Goal: Information Seeking & Learning: Learn about a topic

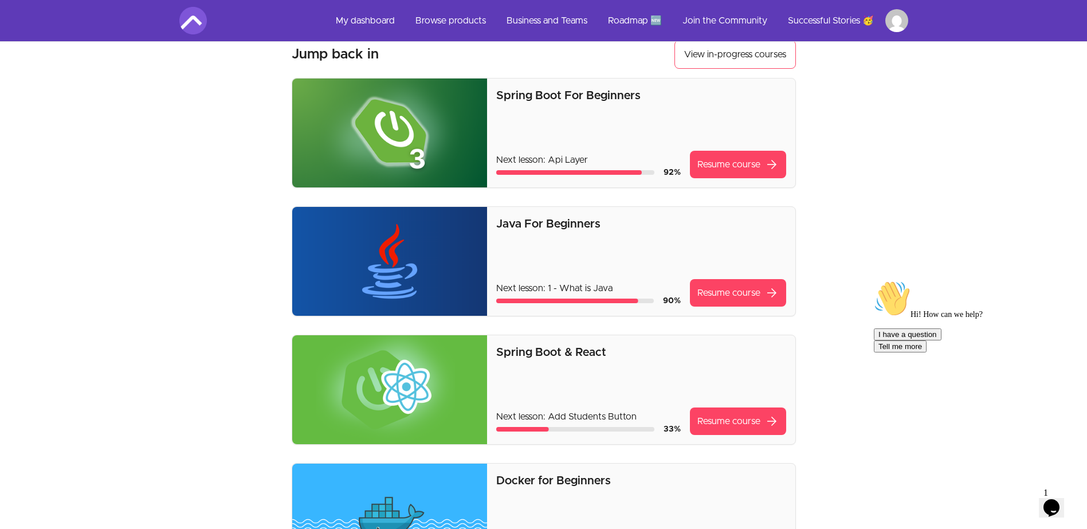
scroll to position [57, 0]
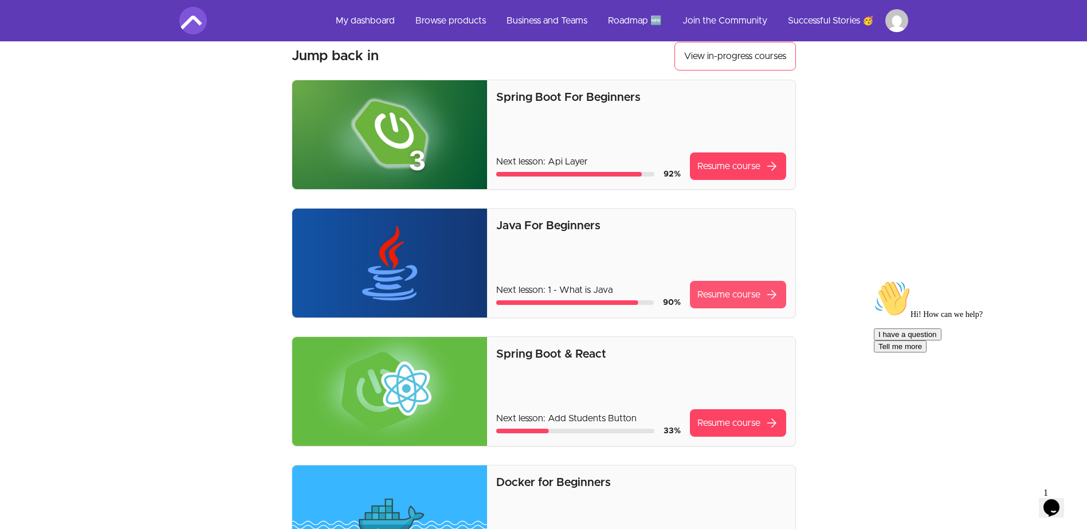
click at [711, 292] on link "Resume course arrow_forward" at bounding box center [738, 295] width 96 height 28
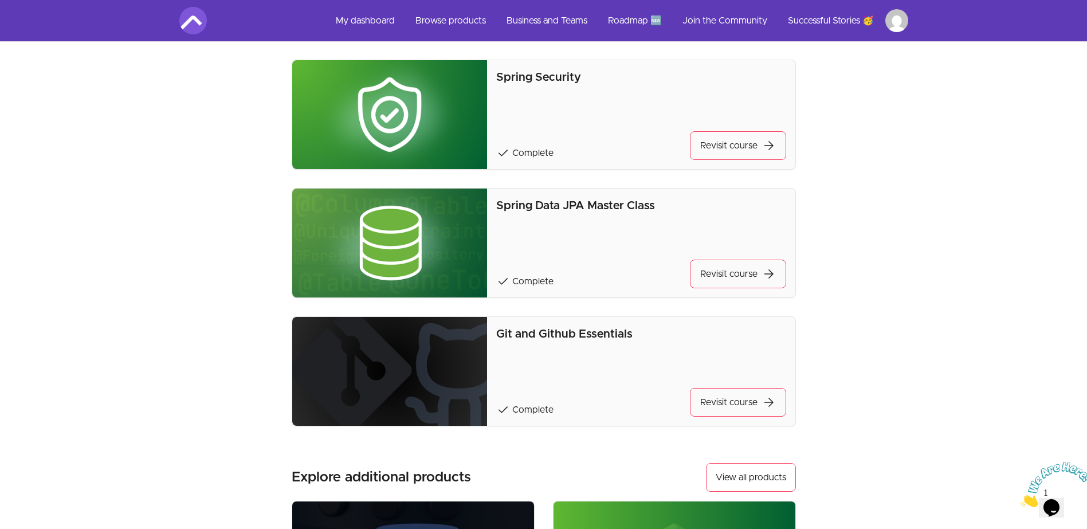
scroll to position [802, 0]
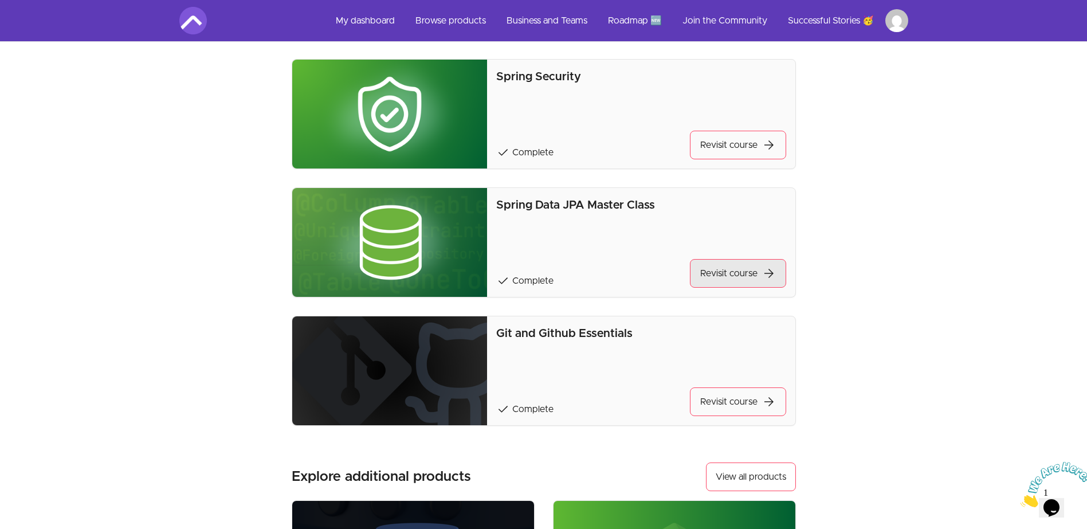
click at [742, 274] on link "Revisit course arrow_forward" at bounding box center [738, 273] width 96 height 29
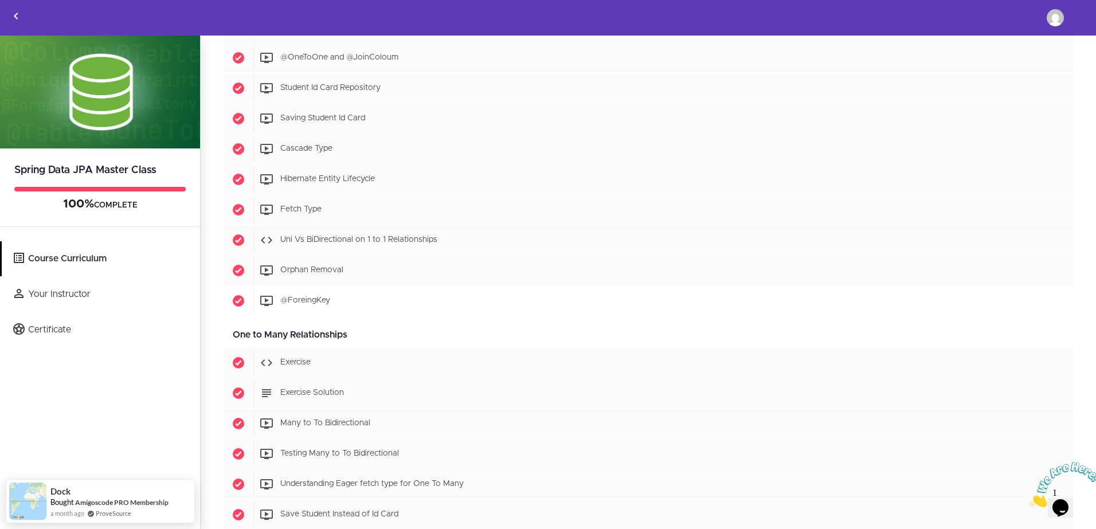
scroll to position [1433, 0]
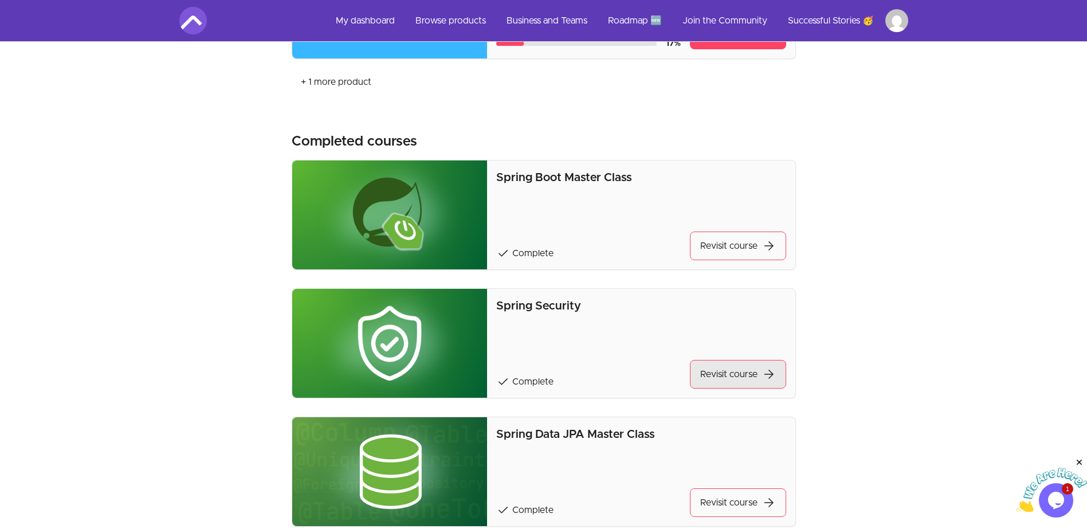
click at [709, 378] on link "Revisit course arrow_forward" at bounding box center [738, 374] width 96 height 29
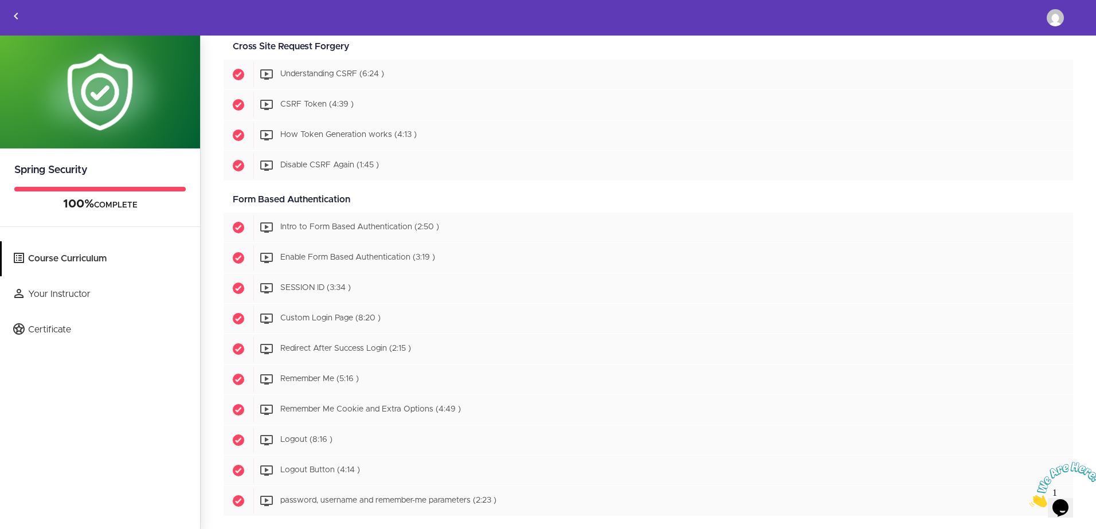
scroll to position [1089, 0]
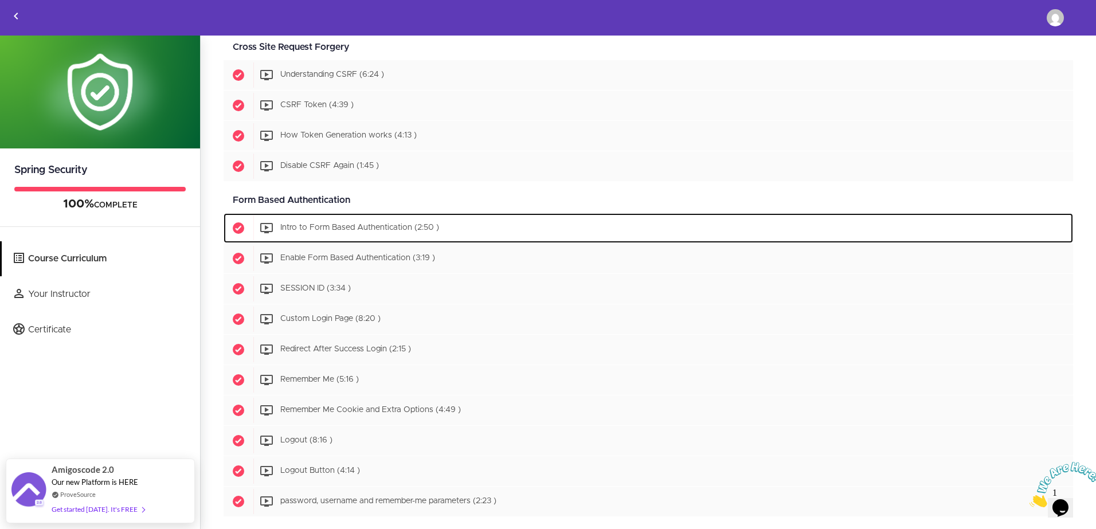
click at [331, 236] on div "Start Intro to Form Based Authentication (2:50 )" at bounding box center [663, 227] width 820 height 25
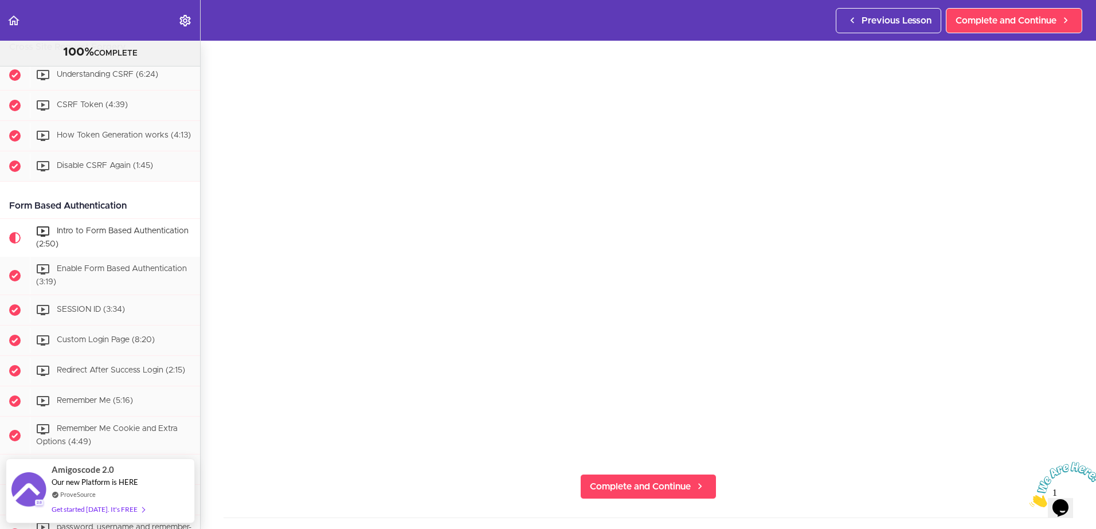
scroll to position [1124, 0]
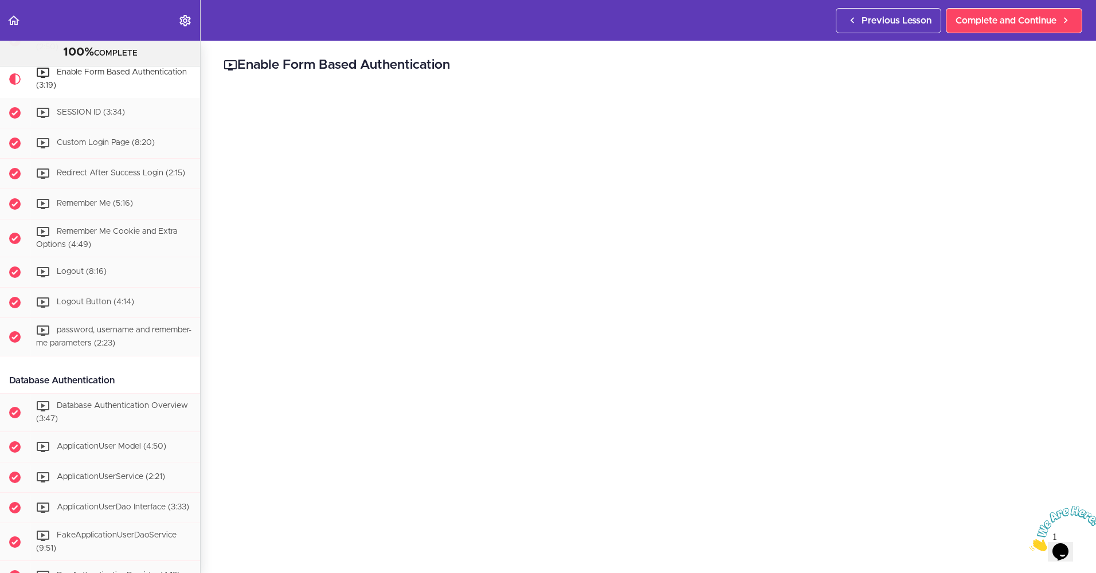
click at [1029, 528] on icon "Close" at bounding box center [1029, 548] width 0 height 10
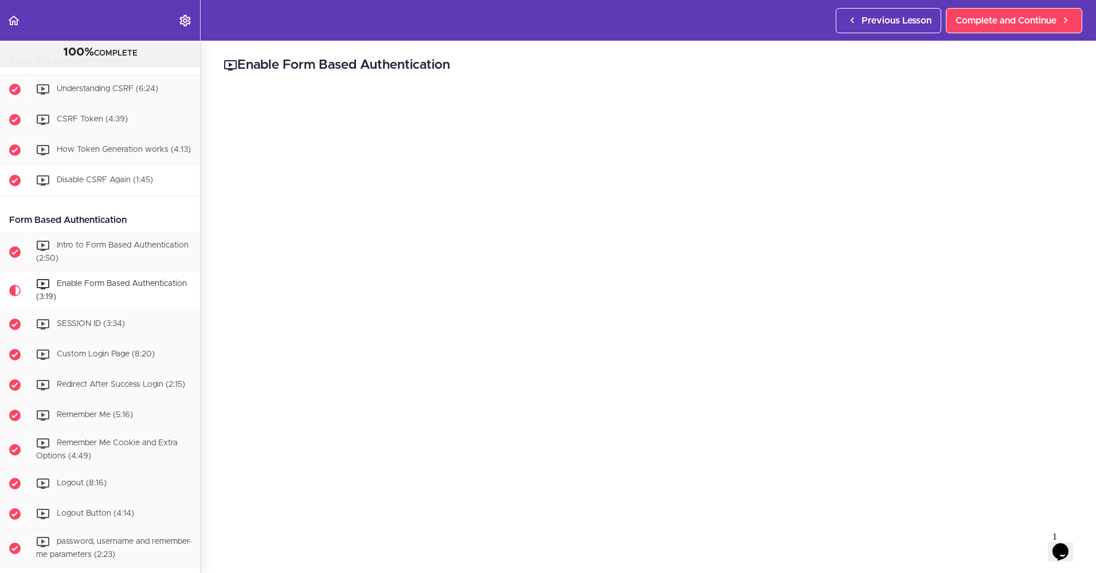
scroll to position [1149, 0]
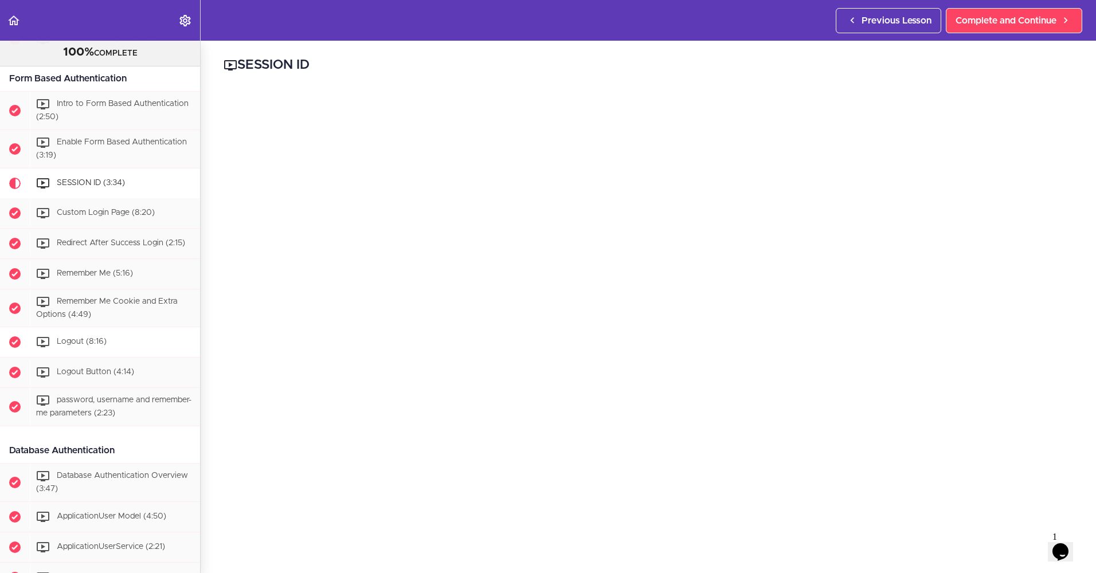
scroll to position [1244, 0]
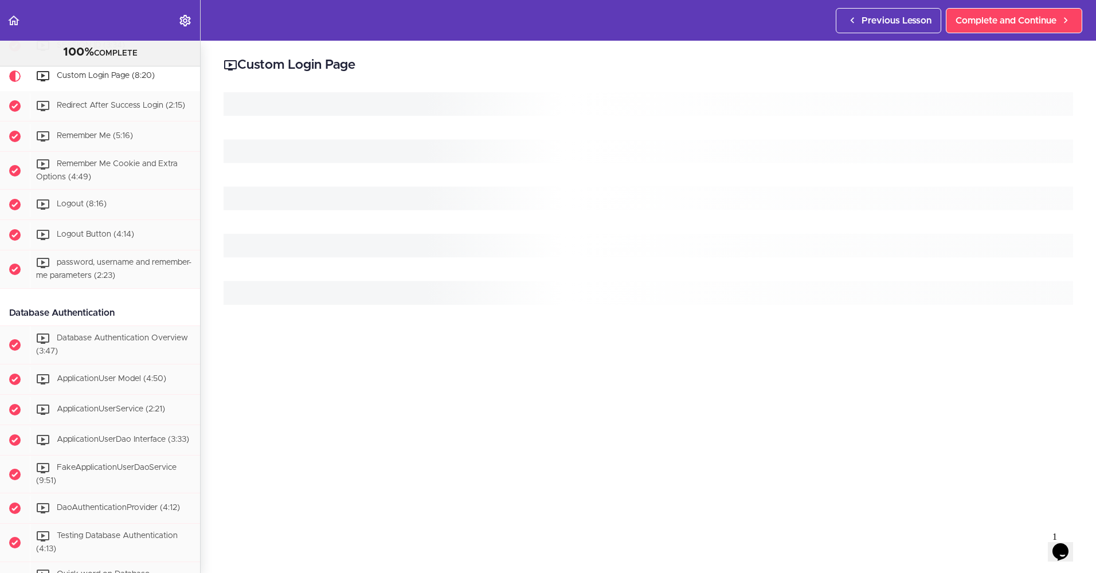
scroll to position [1389, 0]
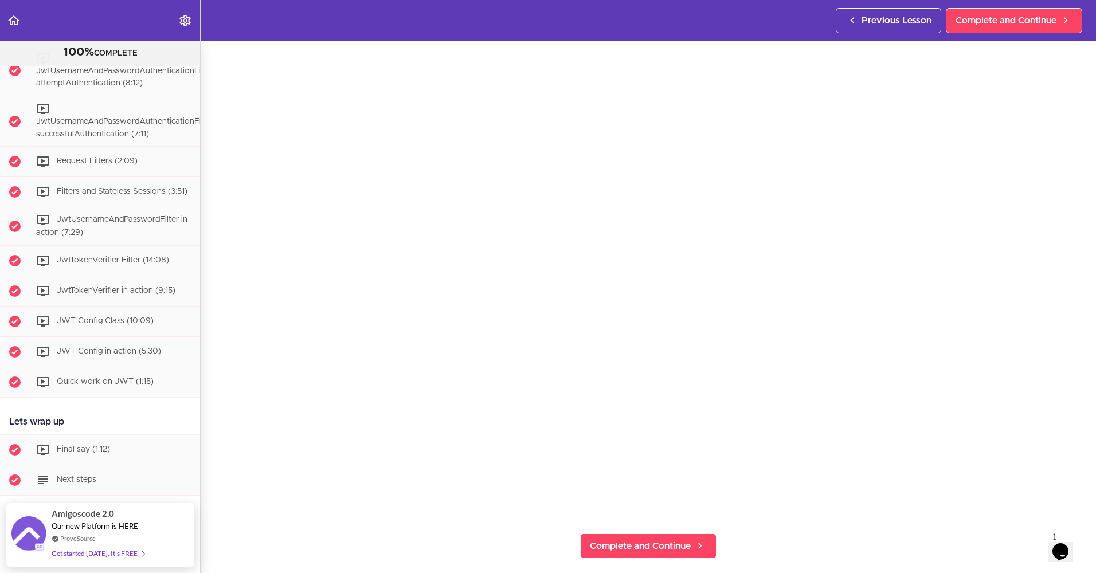
scroll to position [57, 0]
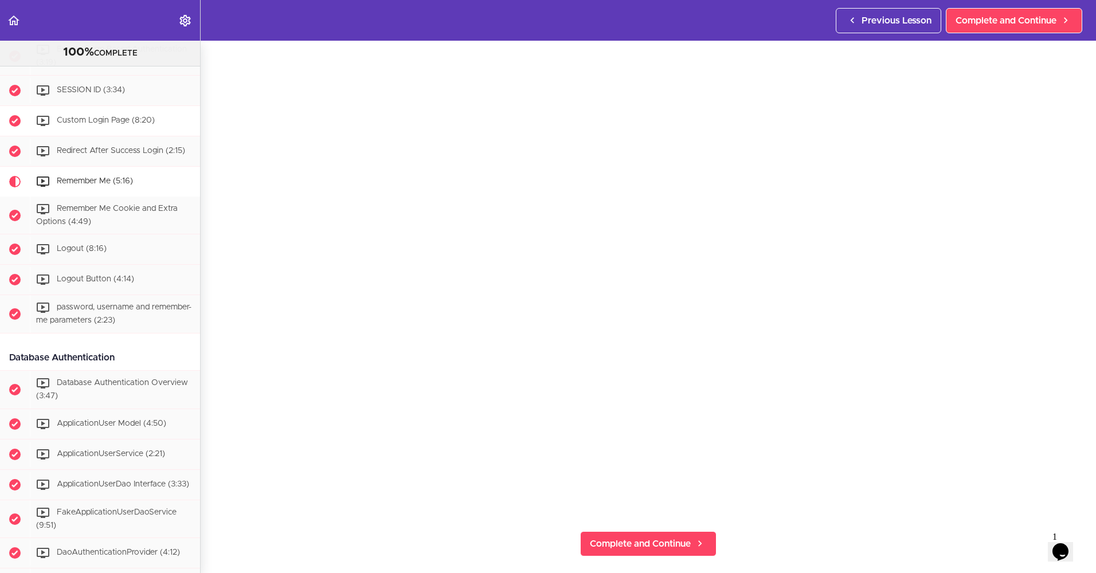
scroll to position [1335, 0]
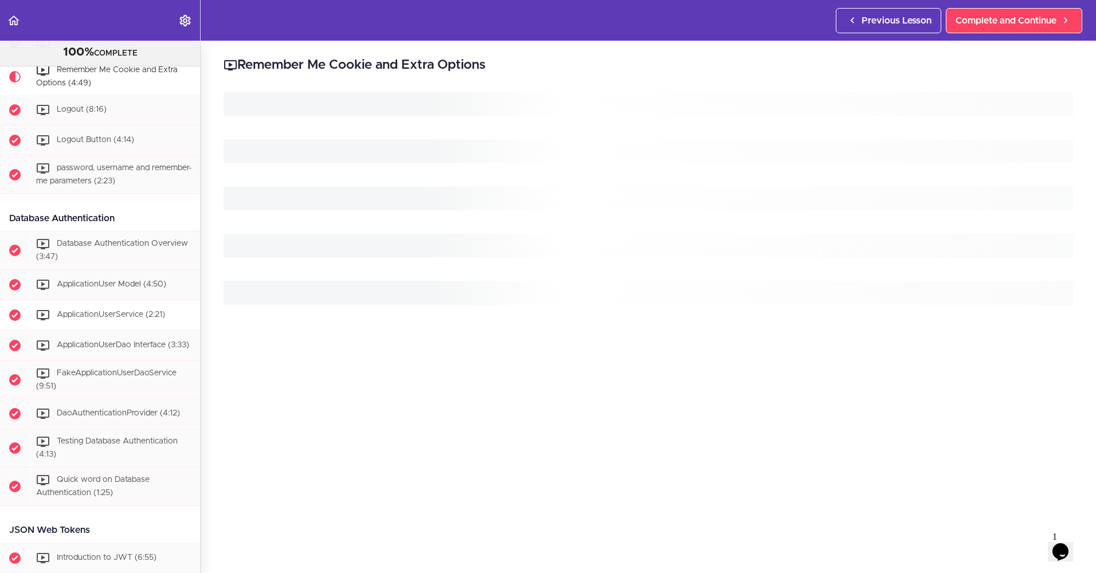
scroll to position [1480, 0]
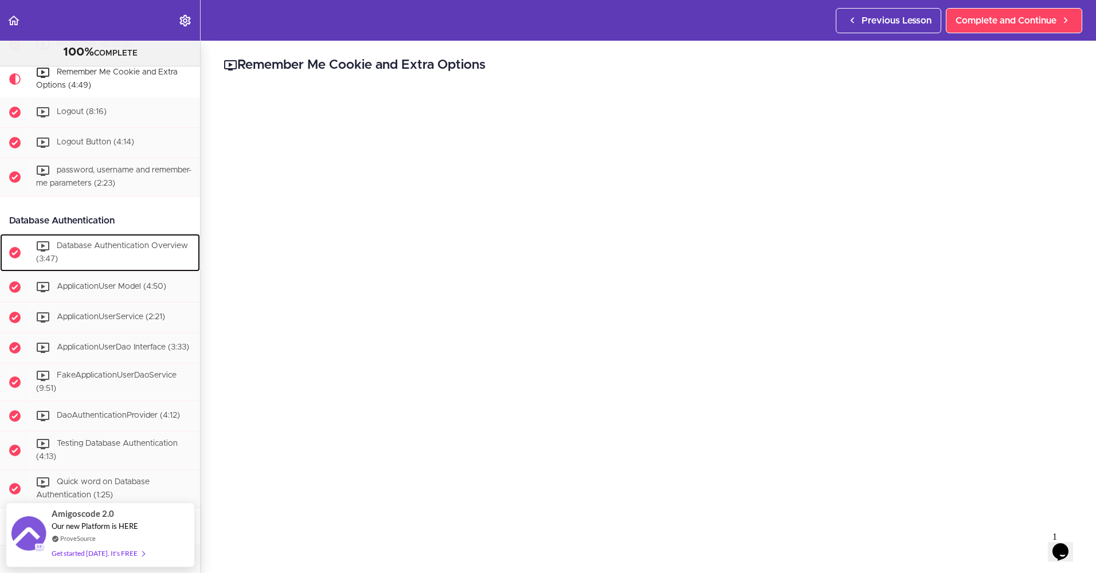
click at [109, 272] on div "Database Authentication Overview (3:47)" at bounding box center [115, 253] width 170 height 38
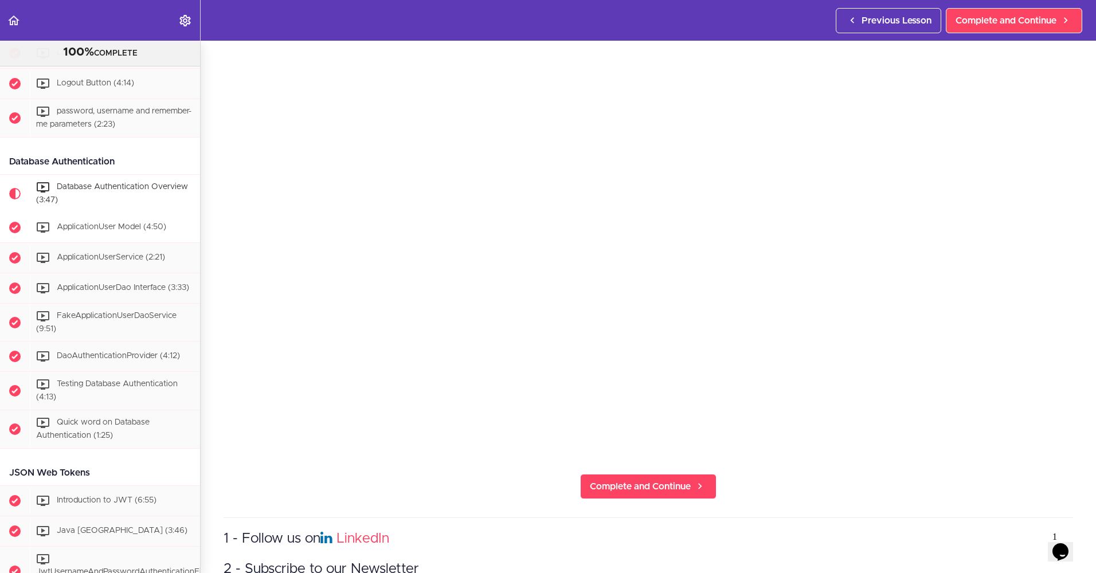
scroll to position [1483, 0]
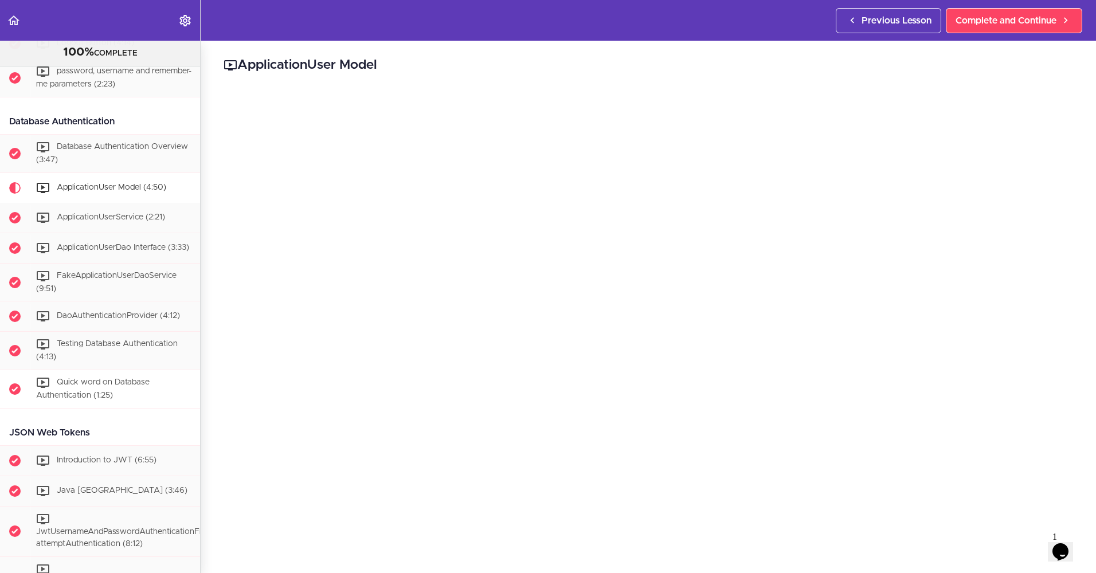
scroll to position [1578, 0]
click at [1021, 7] on div "Previous Lesson Complete and Continue" at bounding box center [961, 20] width 251 height 41
click at [1012, 21] on span "Complete and Continue" at bounding box center [1005, 21] width 101 height 14
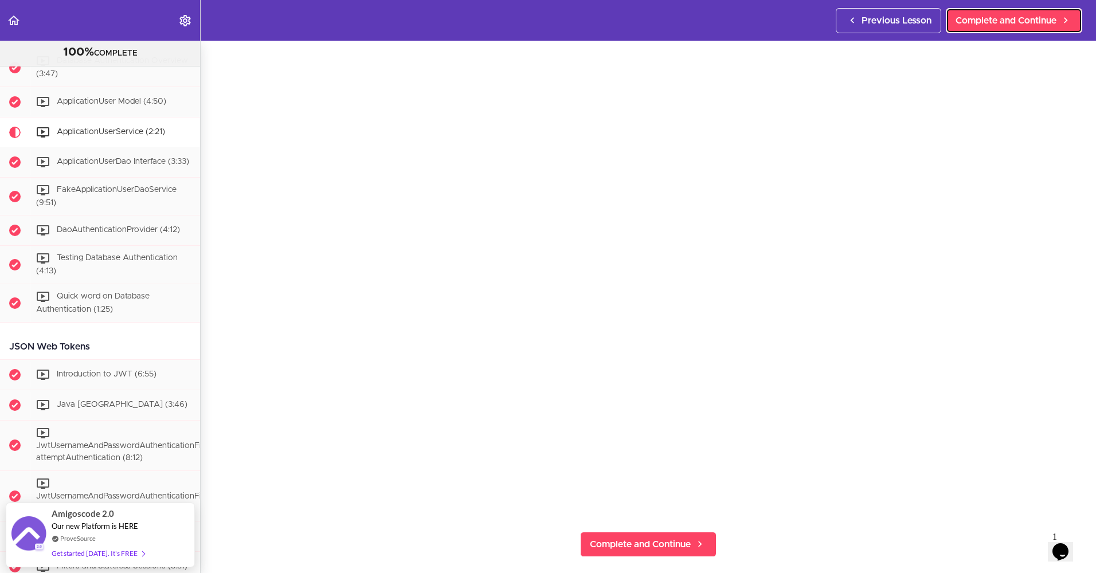
scroll to position [57, 0]
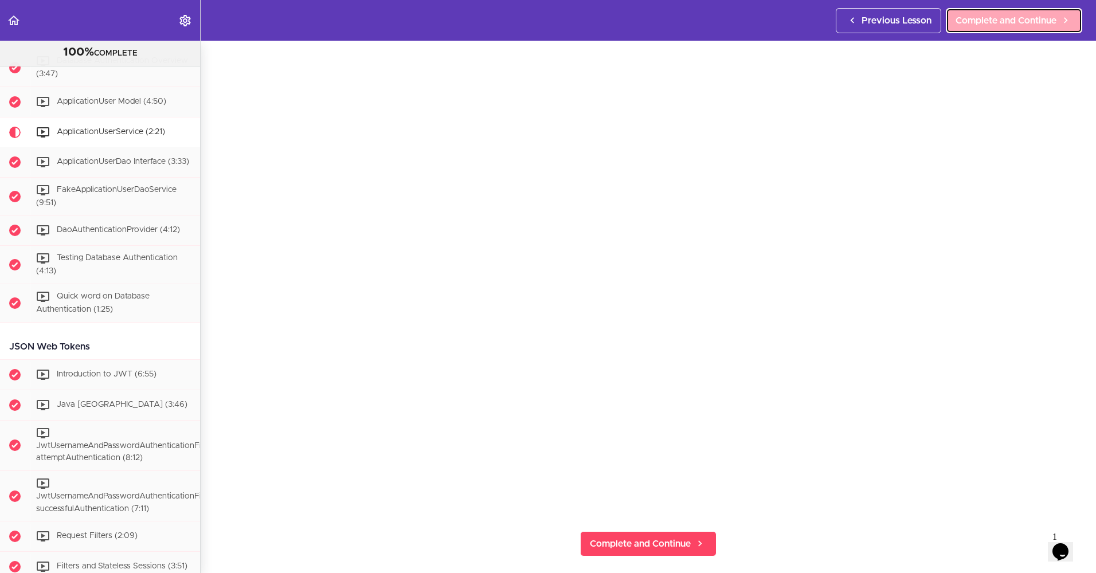
click at [1045, 22] on span "Complete and Continue" at bounding box center [1005, 21] width 101 height 14
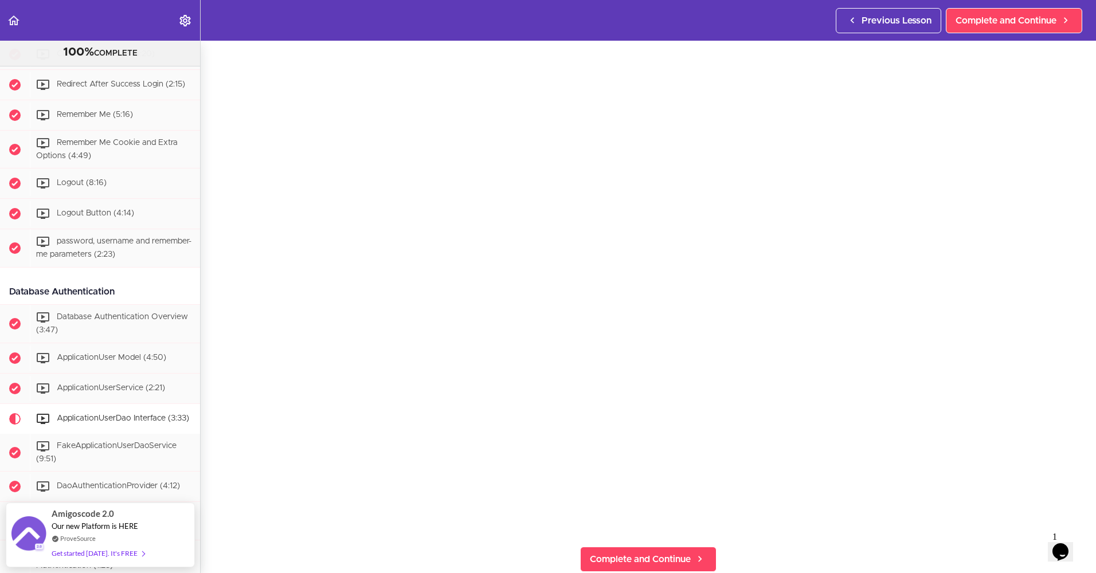
scroll to position [41, 0]
